Goal: Register for event/course

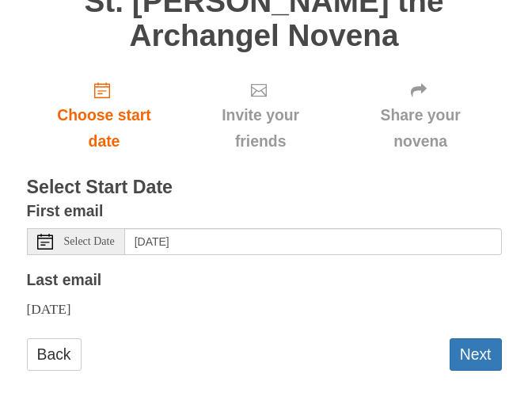
scroll to position [156, 0]
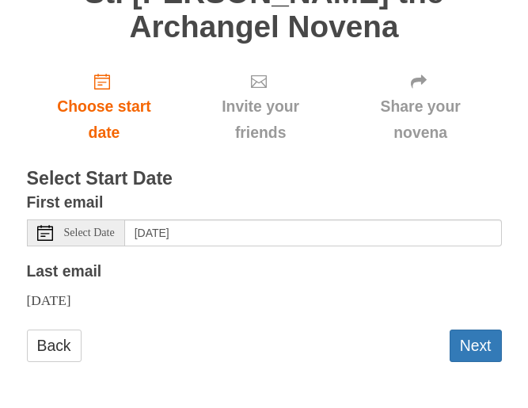
click at [103, 230] on span "Select Date" at bounding box center [89, 232] width 51 height 11
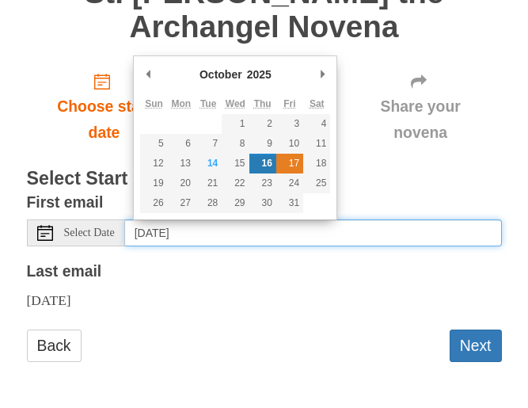
type input "[DATE]"
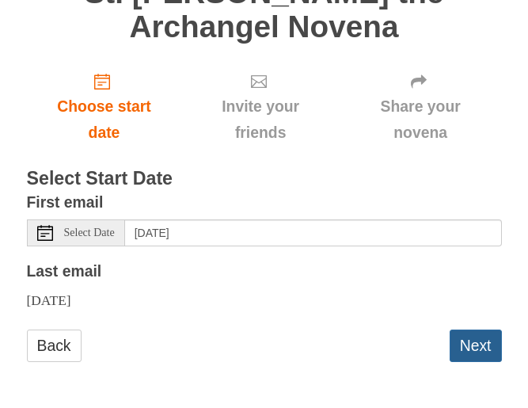
click at [484, 342] on button "Next" at bounding box center [476, 345] width 52 height 32
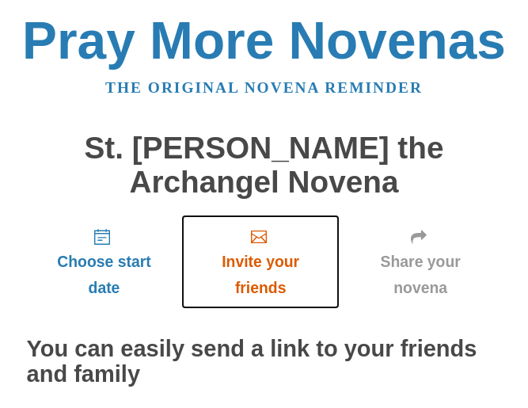
click at [263, 263] on span "Invite your friends" at bounding box center [260, 275] width 126 height 52
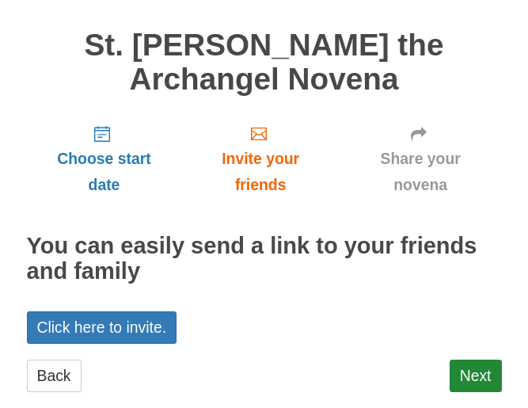
scroll to position [133, 0]
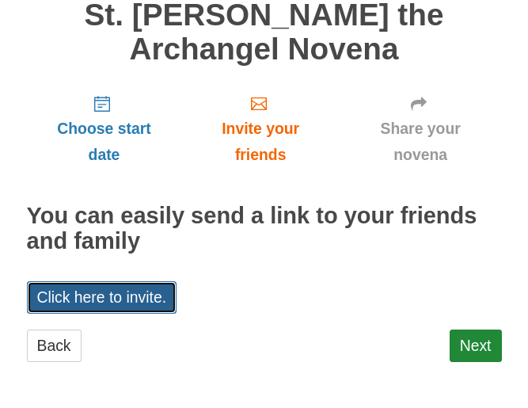
click at [104, 295] on link "Click here to invite." at bounding box center [102, 297] width 150 height 32
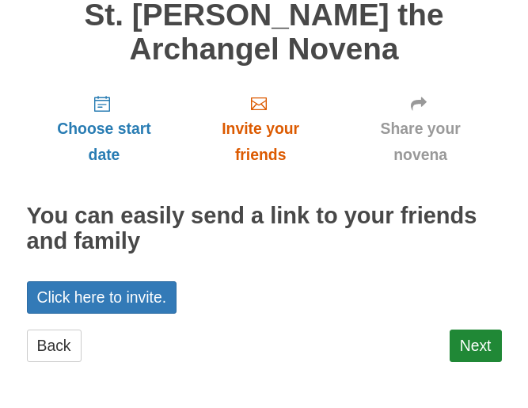
scroll to position [133, 0]
click at [486, 337] on link "Next" at bounding box center [476, 345] width 52 height 32
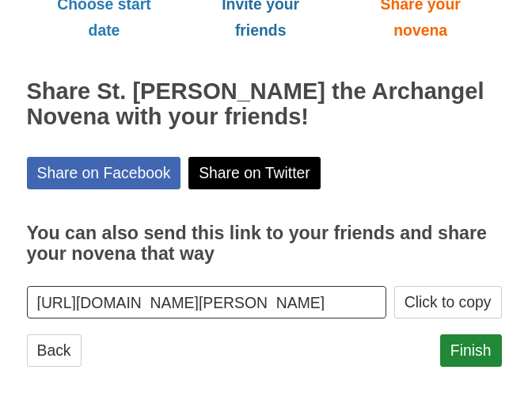
scroll to position [262, 0]
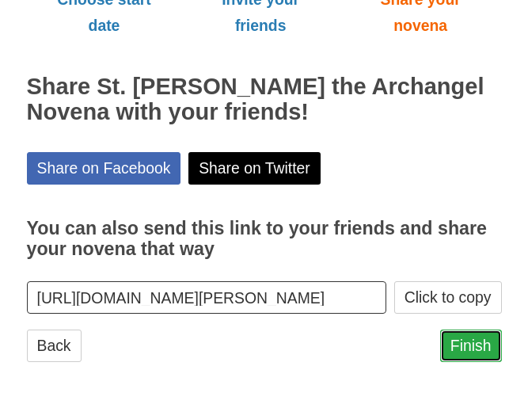
click at [461, 344] on link "Finish" at bounding box center [471, 345] width 62 height 32
